Goal: Check status: Check status

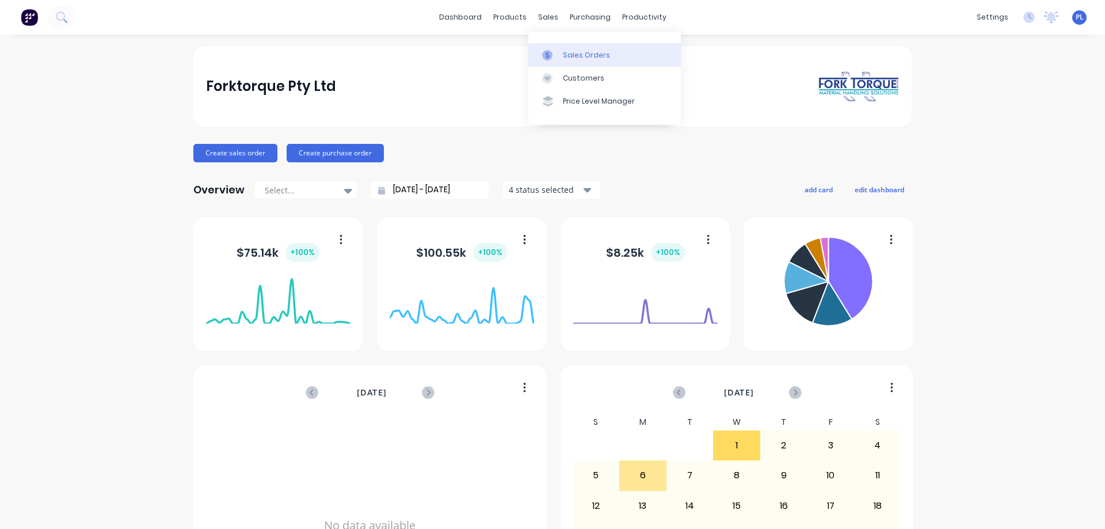
click at [575, 53] on div "Sales Orders" at bounding box center [586, 55] width 47 height 10
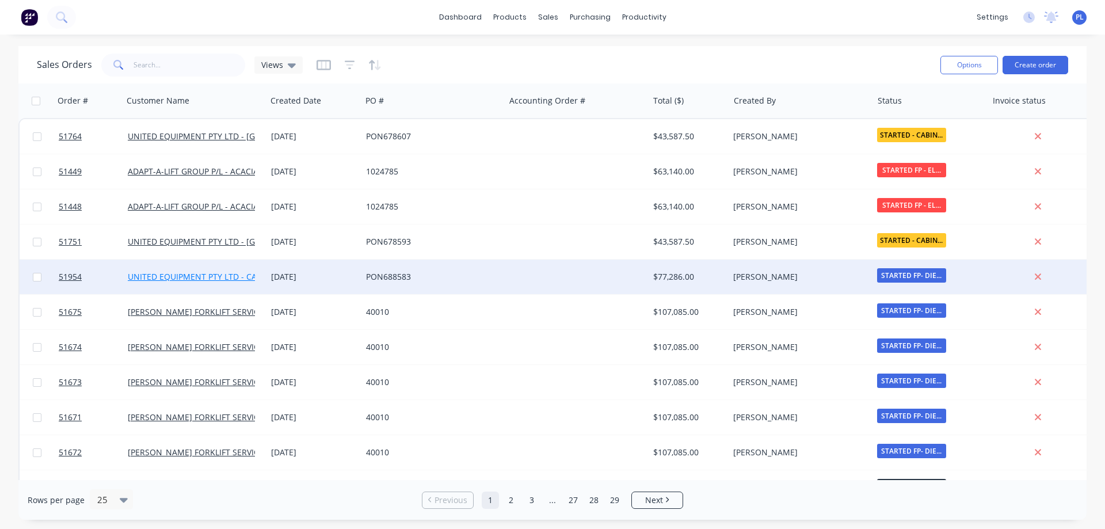
click at [209, 275] on link "UNITED EQUIPMENT PTY LTD - CAVAN" at bounding box center [200, 276] width 144 height 11
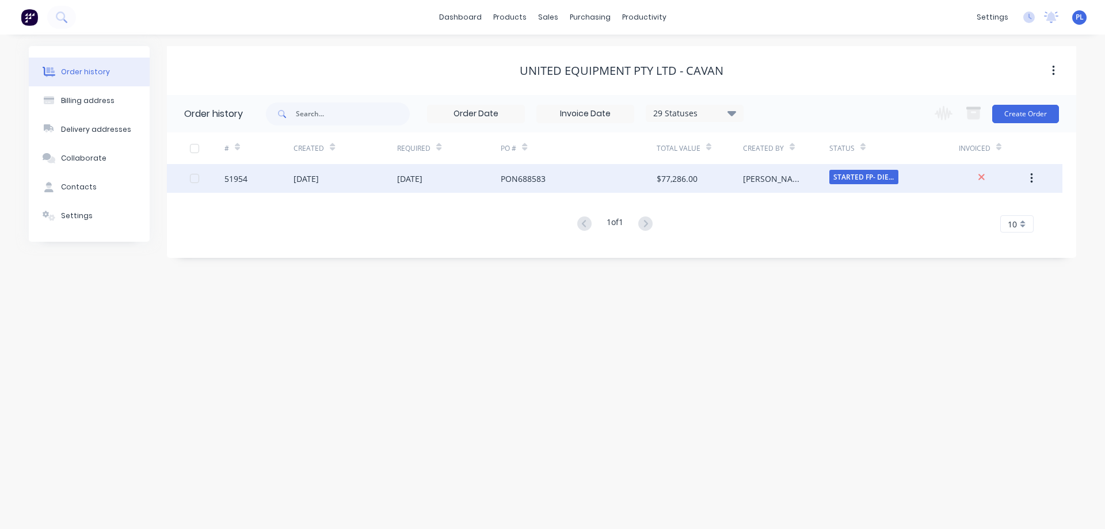
click at [349, 176] on div "[DATE]" at bounding box center [345, 178] width 104 height 29
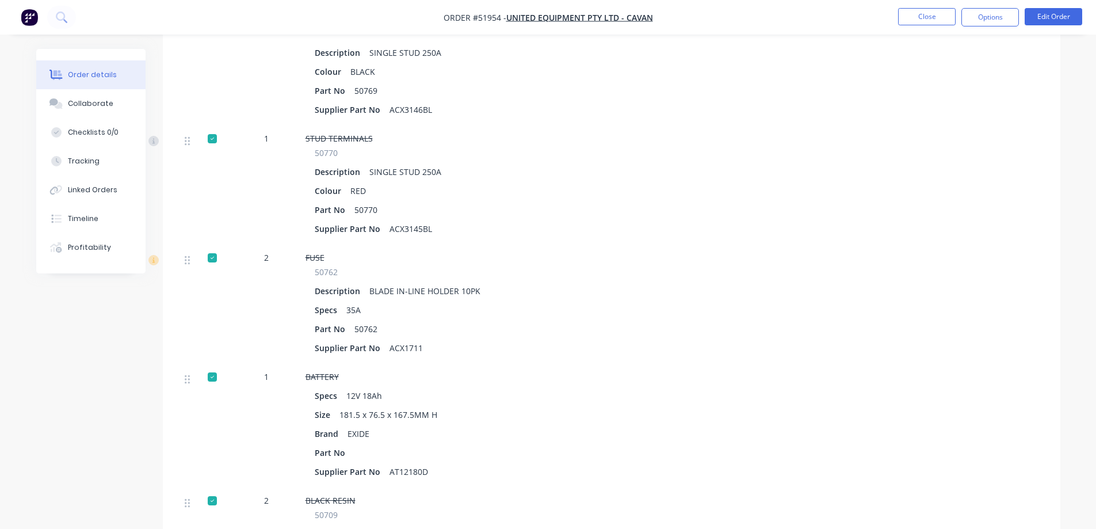
scroll to position [7078, 0]
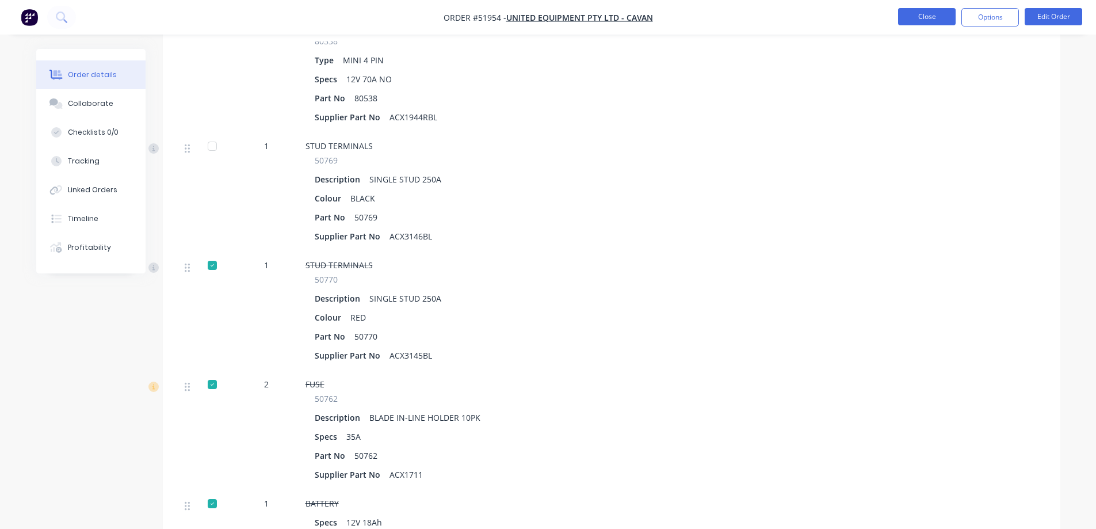
click at [933, 17] on button "Close" at bounding box center [927, 16] width 58 height 17
